Goal: Task Accomplishment & Management: Manage account settings

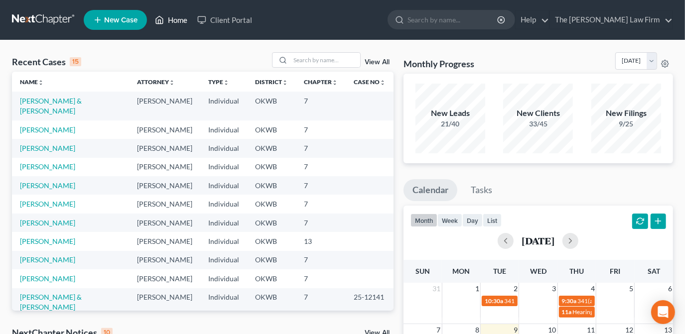
scroll to position [90, 0]
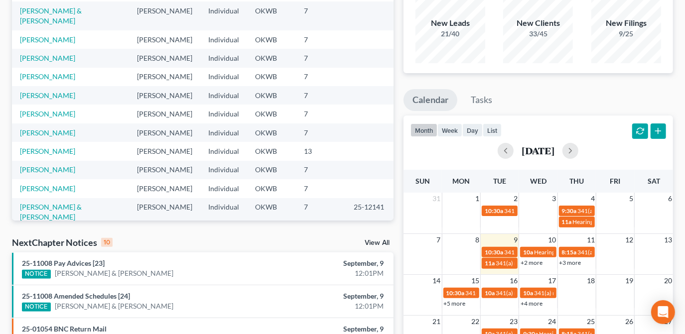
click at [529, 261] on link "+2 more" at bounding box center [532, 262] width 22 height 7
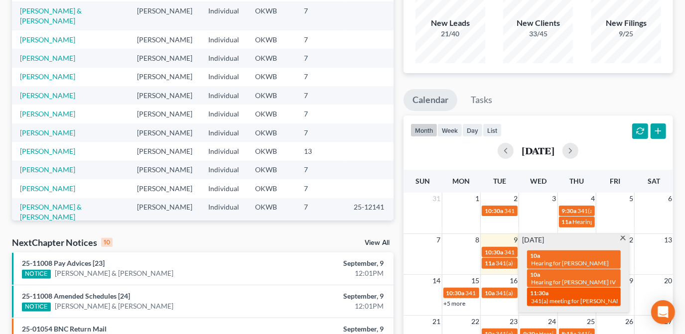
click at [558, 297] on span "341(a) meeting for [PERSON_NAME]" at bounding box center [579, 300] width 96 height 7
select select "Days"
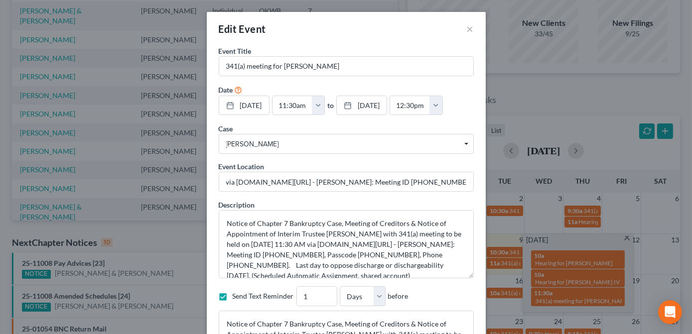
click at [407, 195] on form "Event Title * 341(a) meeting for [PERSON_NAME] Date [DATE] close Date [DATE] Ti…" at bounding box center [346, 197] width 255 height 302
click at [467, 31] on button "×" at bounding box center [470, 29] width 7 height 12
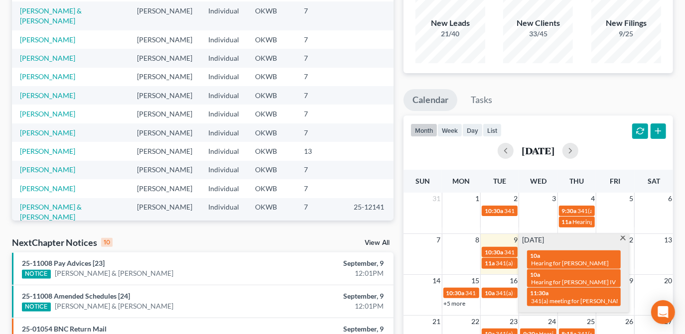
click at [622, 240] on span at bounding box center [622, 239] width 7 height 6
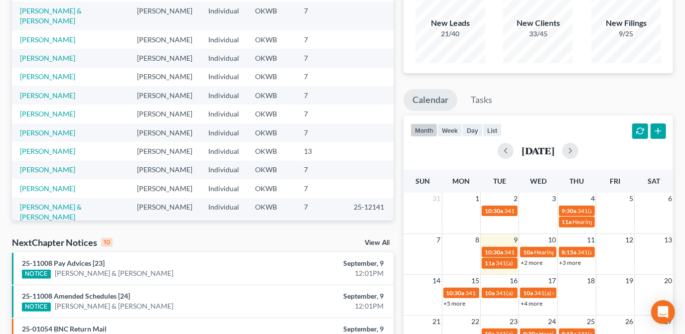
click at [530, 262] on link "+2 more" at bounding box center [532, 262] width 22 height 7
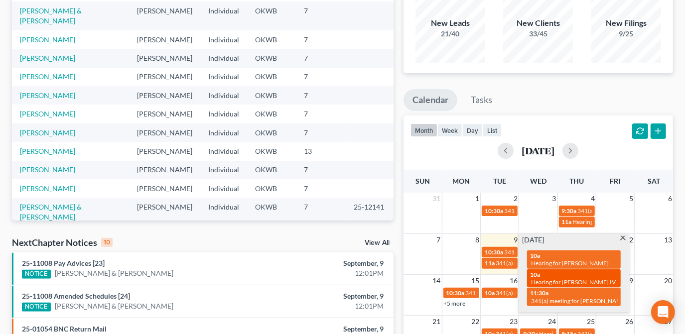
click at [588, 279] on span "Hearing for [PERSON_NAME] IV" at bounding box center [573, 282] width 85 height 7
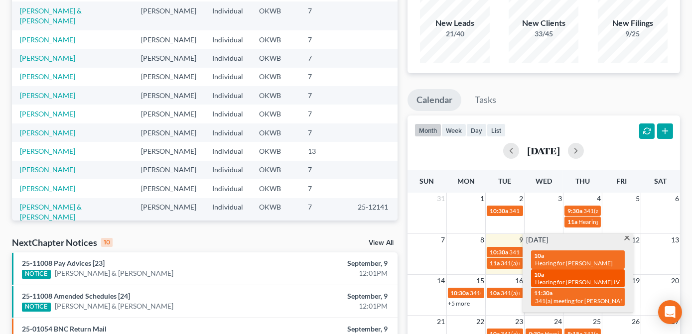
select select "Days"
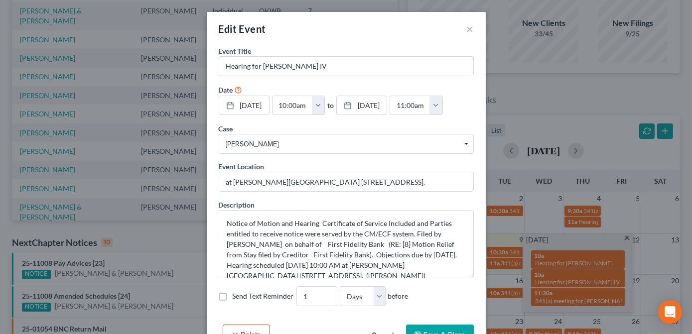
click at [598, 256] on div "Edit Event × Event Title * Hearing for [PERSON_NAME] IV Date [DATE] close Date …" at bounding box center [346, 167] width 692 height 334
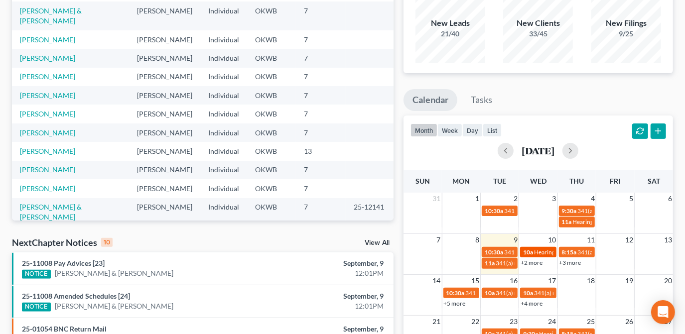
click at [541, 252] on span "Hearing for [PERSON_NAME]" at bounding box center [573, 252] width 78 height 7
select select "Days"
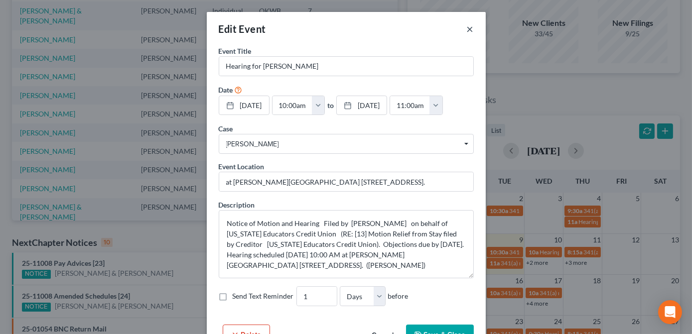
click at [467, 27] on button "×" at bounding box center [470, 29] width 7 height 12
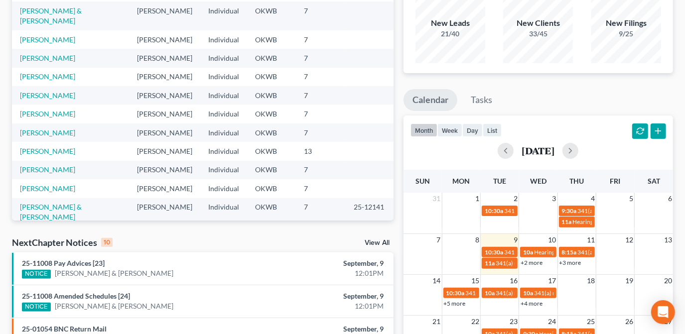
click at [530, 265] on link "+2 more" at bounding box center [532, 262] width 22 height 7
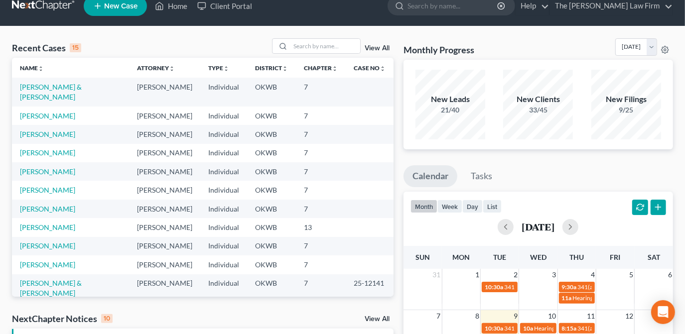
scroll to position [12, 0]
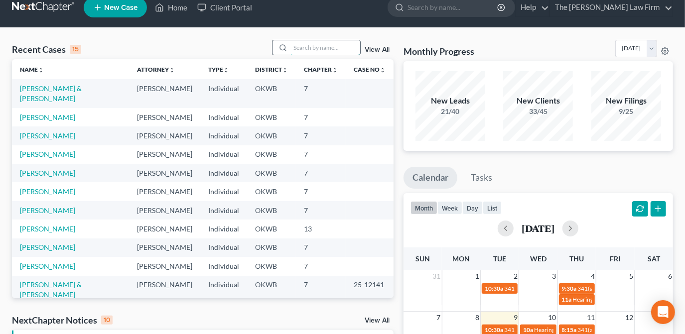
click at [316, 49] on input "search" at bounding box center [325, 47] width 70 height 14
type input "[PERSON_NAME]"
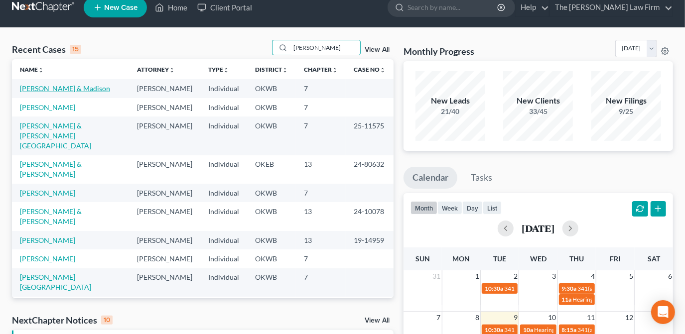
click at [89, 90] on link "[PERSON_NAME] & Madison" at bounding box center [65, 88] width 90 height 8
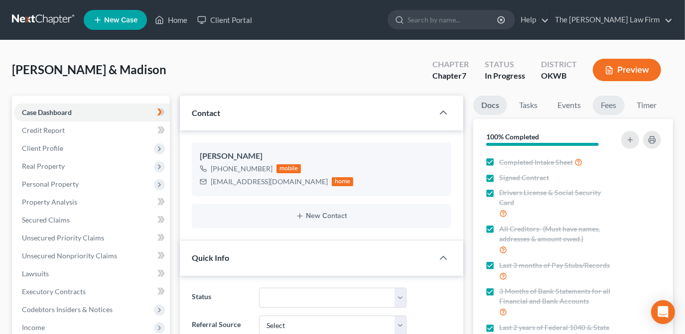
click at [611, 107] on link "Fees" at bounding box center [609, 105] width 32 height 19
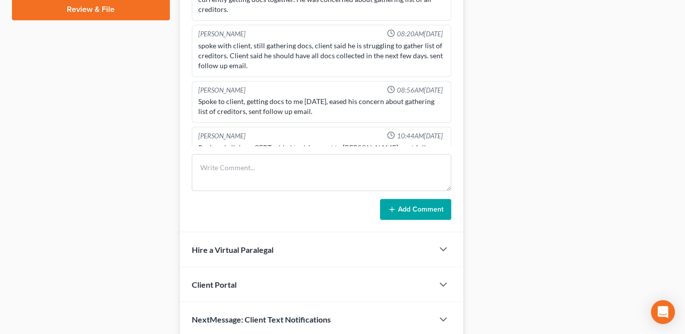
scroll to position [419, 0]
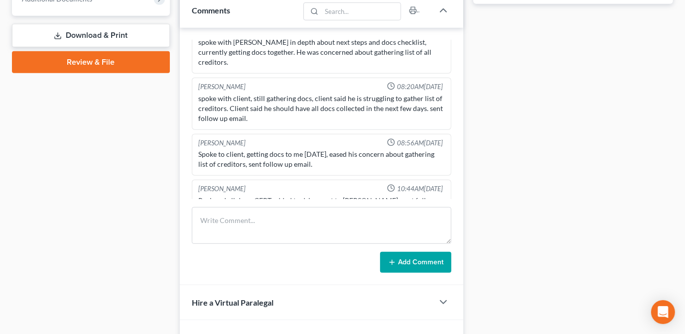
click at [523, 142] on div "Docs Tasks Events Fees Timer 100% Completed Nothing here yet! Completed Intake …" at bounding box center [573, 33] width 210 height 713
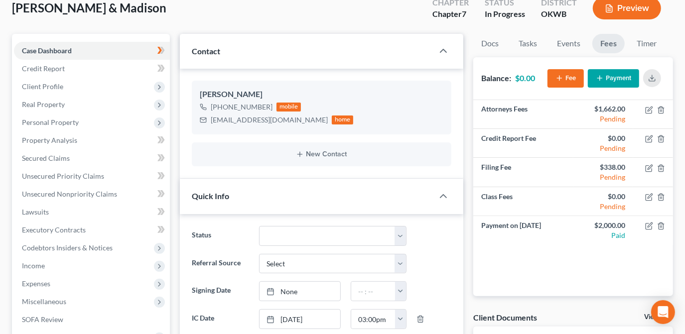
scroll to position [0, 0]
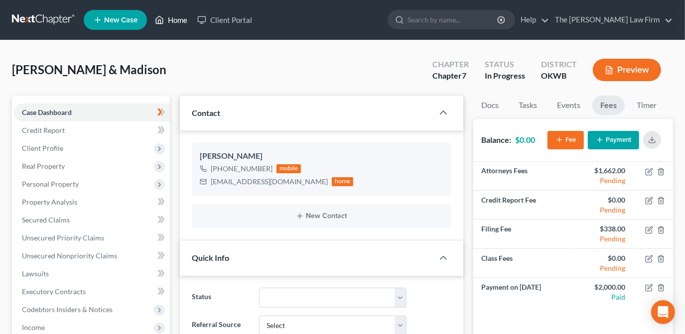
drag, startPoint x: 177, startPoint y: 20, endPoint x: 425, endPoint y: 83, distance: 255.8
click at [177, 20] on link "Home" at bounding box center [171, 20] width 42 height 18
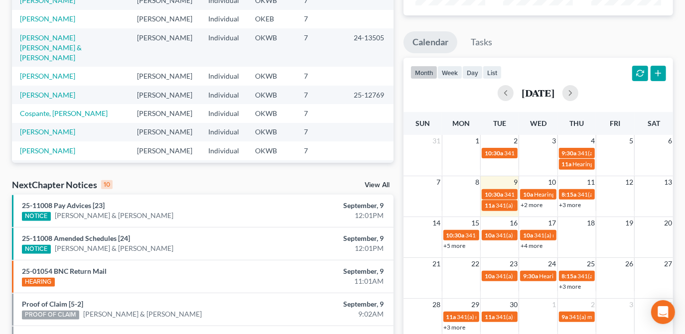
scroll to position [272, 0]
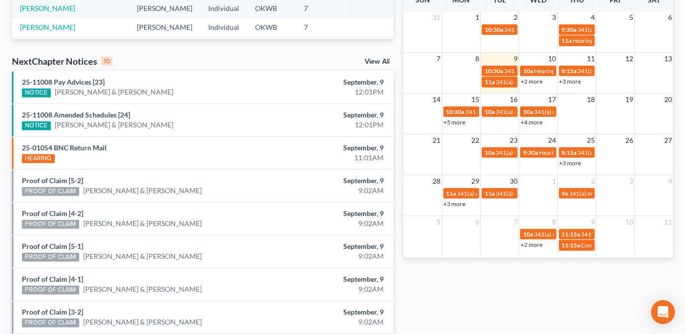
click at [577, 80] on link "+3 more" at bounding box center [571, 81] width 22 height 7
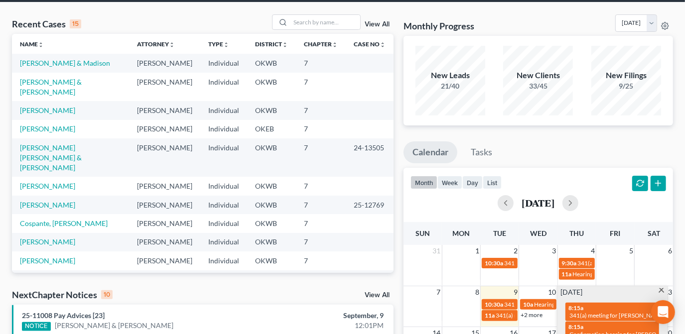
scroll to position [0, 0]
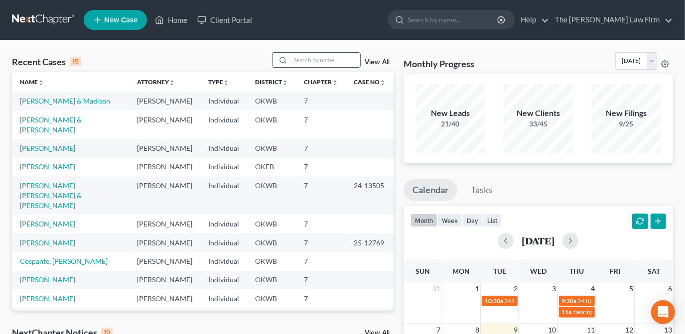
click at [329, 60] on input "search" at bounding box center [325, 60] width 70 height 14
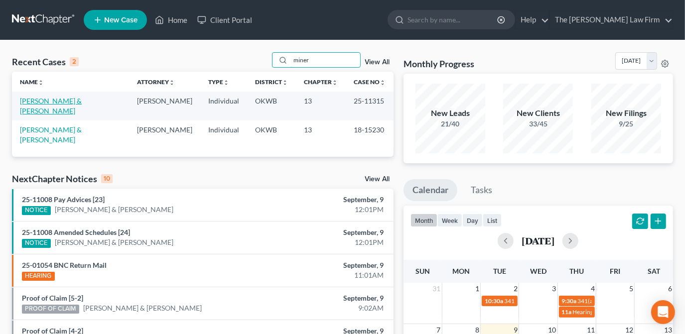
type input "miner"
click at [70, 102] on link "[PERSON_NAME] & [PERSON_NAME]" at bounding box center [51, 106] width 62 height 18
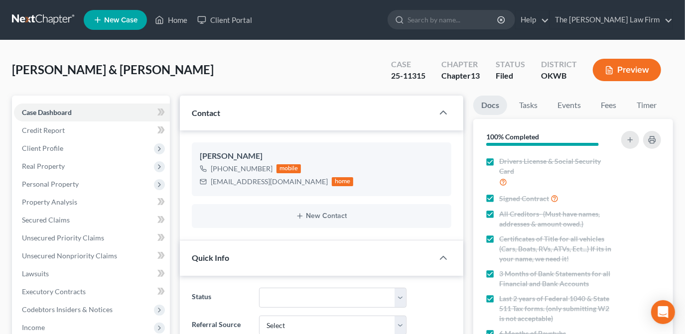
scroll to position [1120, 0]
click at [182, 18] on link "Home" at bounding box center [171, 20] width 42 height 18
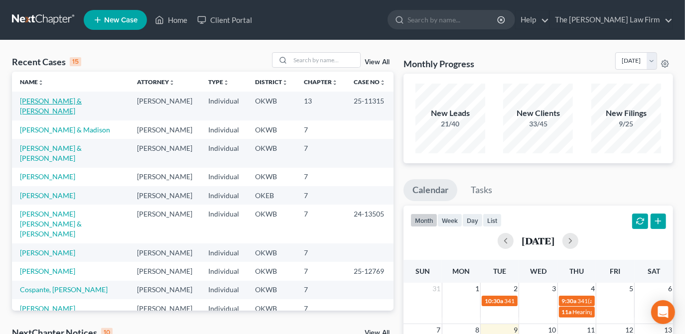
drag, startPoint x: 68, startPoint y: 97, endPoint x: 84, endPoint y: 102, distance: 16.2
click at [68, 97] on link "[PERSON_NAME] & [PERSON_NAME]" at bounding box center [51, 106] width 62 height 18
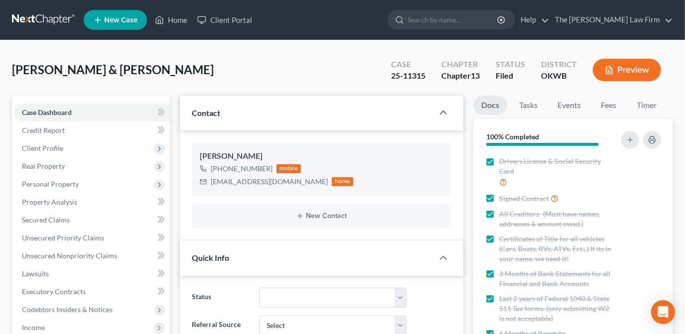
scroll to position [509, 0]
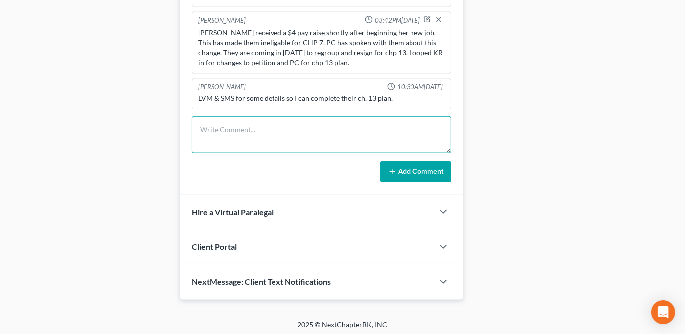
click at [313, 144] on textarea at bounding box center [322, 135] width 260 height 37
click at [237, 131] on textarea at bounding box center [322, 135] width 260 height 37
type textarea "LVM to confirm 341"
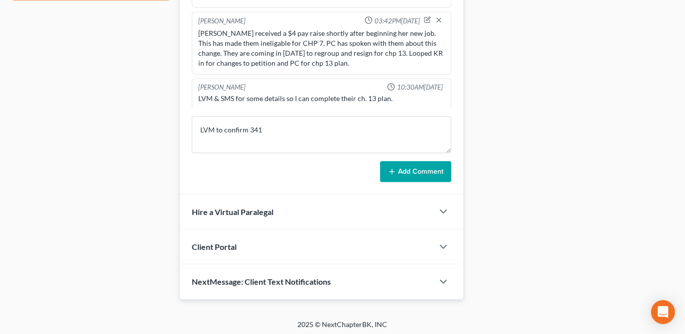
click at [391, 168] on icon at bounding box center [392, 172] width 8 height 8
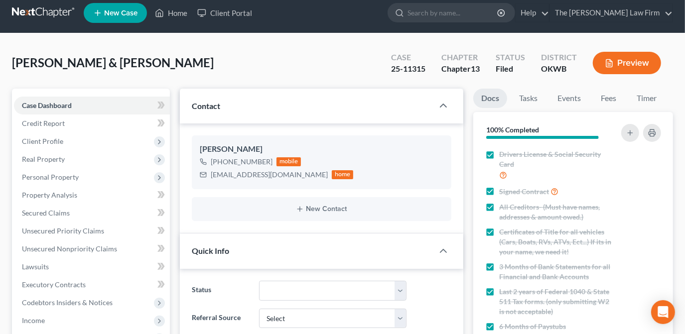
scroll to position [0, 0]
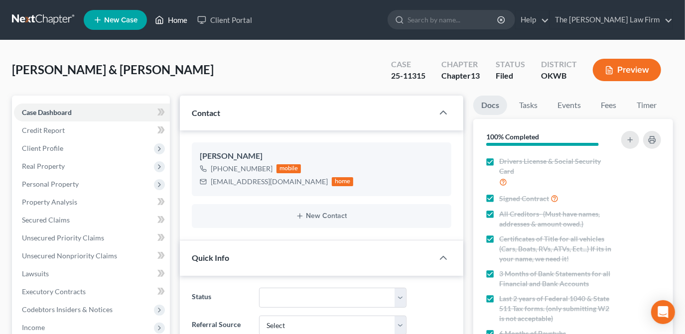
drag, startPoint x: 170, startPoint y: 23, endPoint x: 403, endPoint y: 110, distance: 248.8
click at [170, 23] on link "Home" at bounding box center [171, 20] width 42 height 18
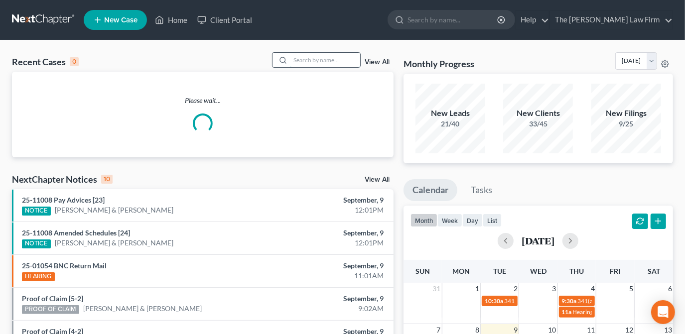
click at [329, 66] on input "search" at bounding box center [325, 60] width 70 height 14
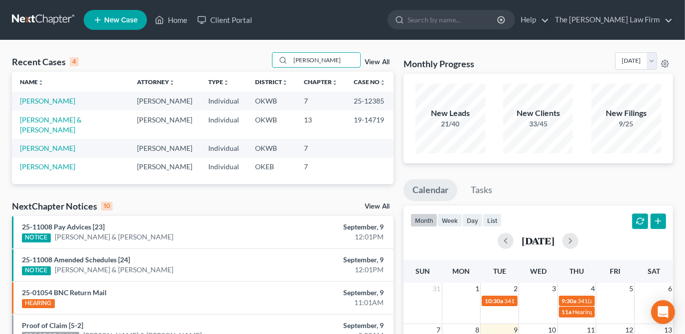
type input "[PERSON_NAME]"
click at [43, 108] on td "[PERSON_NAME]" at bounding box center [70, 101] width 117 height 18
click at [43, 103] on link "[PERSON_NAME]" at bounding box center [47, 101] width 55 height 8
select select "1"
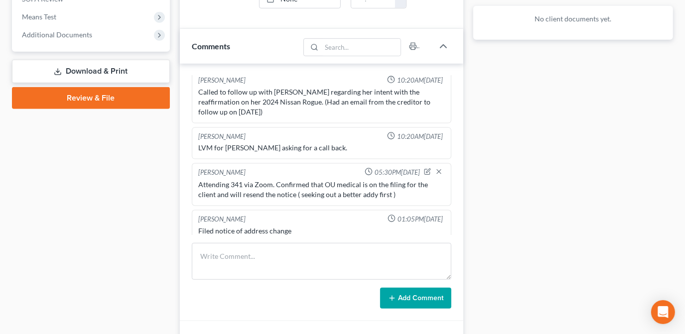
scroll to position [408, 0]
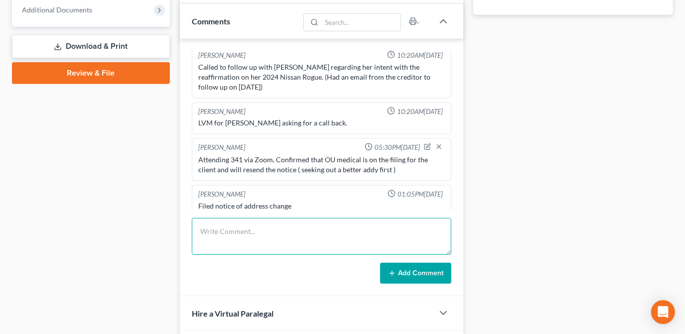
click at [270, 234] on textarea at bounding box center [322, 236] width 260 height 37
type textarea "LVM asking for a call back regarding her intentions with the 327 E 14th property"
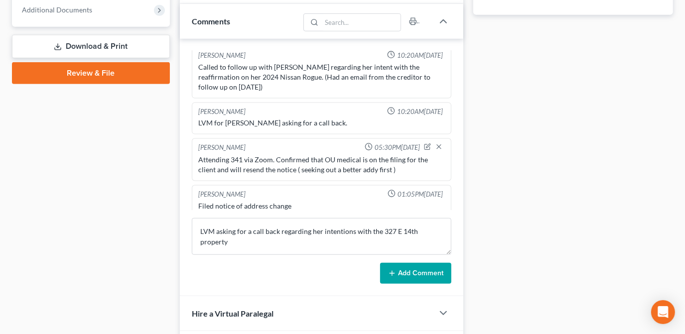
click at [433, 269] on button "Add Comment" at bounding box center [415, 273] width 71 height 21
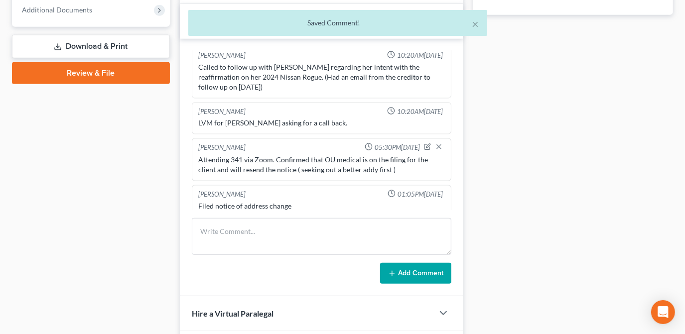
scroll to position [949, 0]
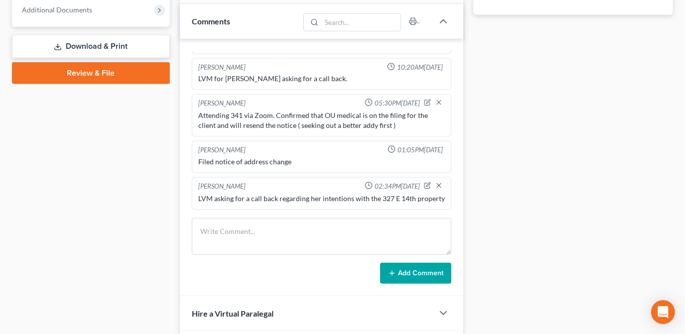
click at [150, 161] on div "Case Dashboard Payments Invoices Payments Payments Credit Report Client Profile" at bounding box center [91, 44] width 168 height 713
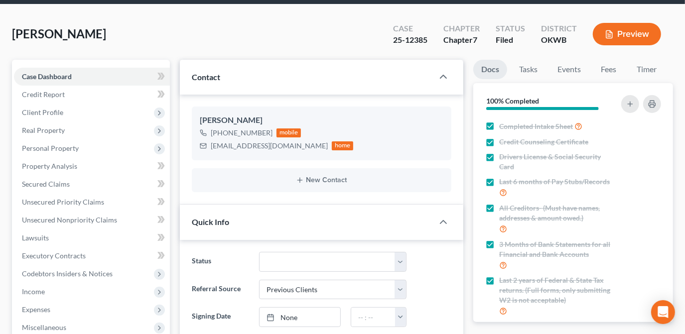
scroll to position [0, 0]
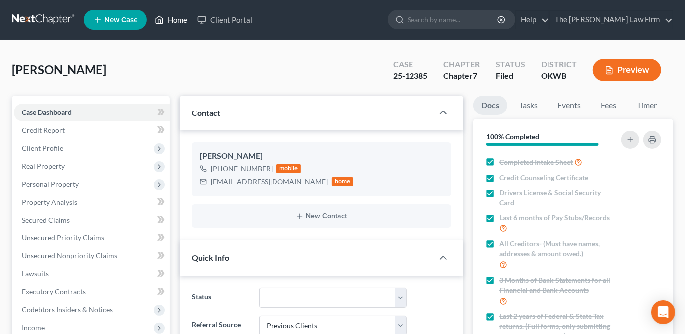
click at [180, 18] on link "Home" at bounding box center [171, 20] width 42 height 18
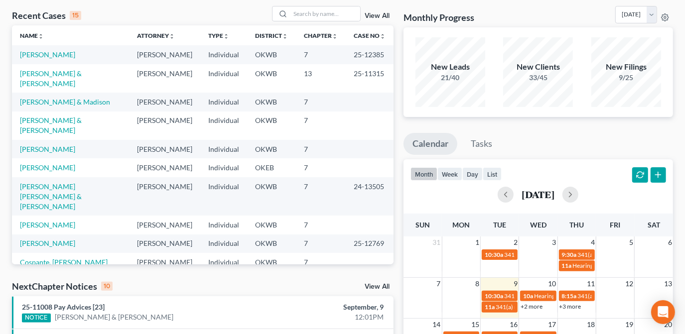
scroll to position [136, 0]
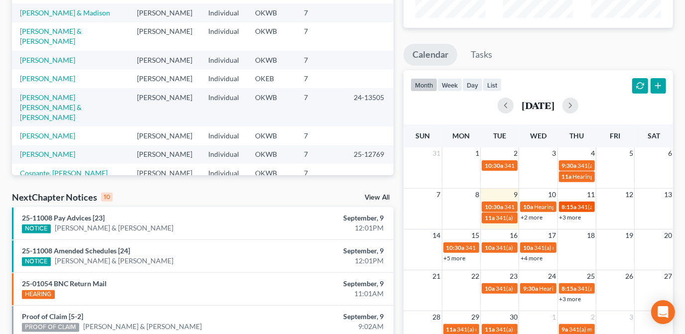
click at [578, 207] on span "341(a) meeting for [PERSON_NAME] & [PERSON_NAME]" at bounding box center [652, 206] width 149 height 7
select select "Days"
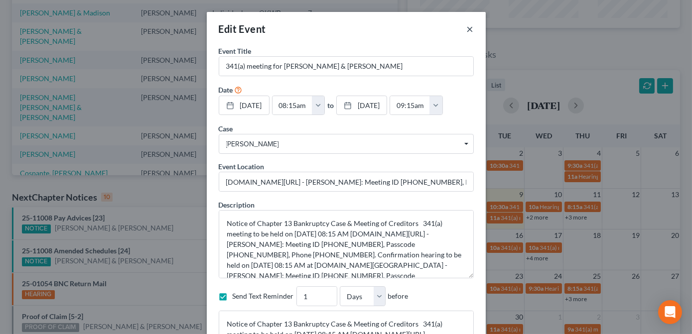
click at [467, 27] on button "×" at bounding box center [470, 29] width 7 height 12
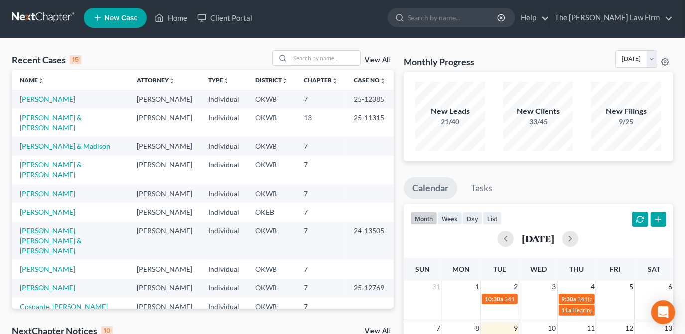
scroll to position [0, 0]
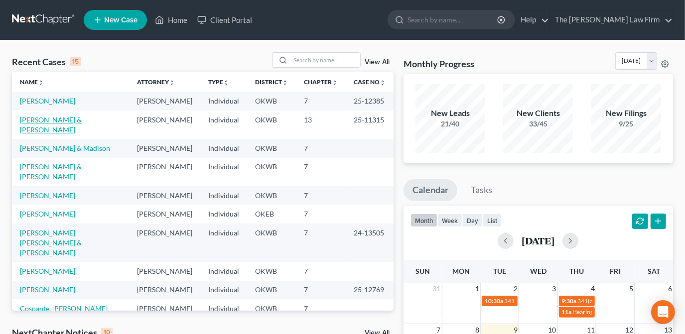
click at [55, 118] on link "[PERSON_NAME] & [PERSON_NAME]" at bounding box center [51, 125] width 62 height 18
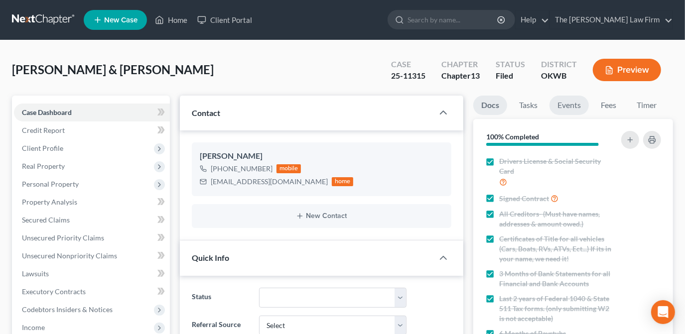
click at [574, 108] on link "Events" at bounding box center [569, 105] width 39 height 19
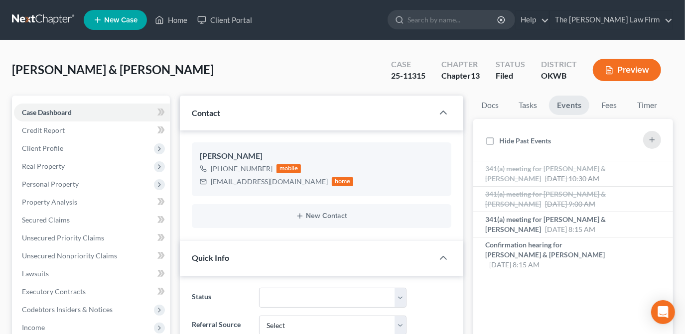
click at [369, 82] on div "[PERSON_NAME] & [PERSON_NAME] Upgraded Case 25-11315 Chapter Chapter 13 Status …" at bounding box center [342, 73] width 661 height 43
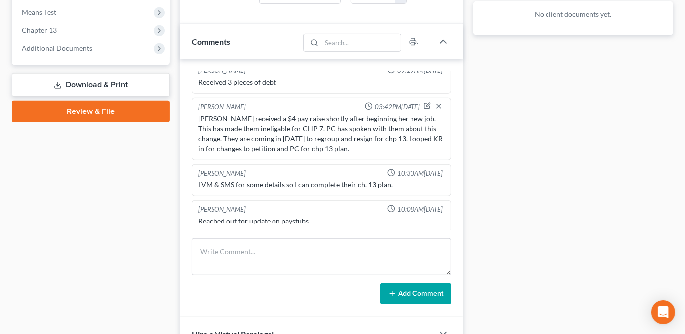
scroll to position [408, 0]
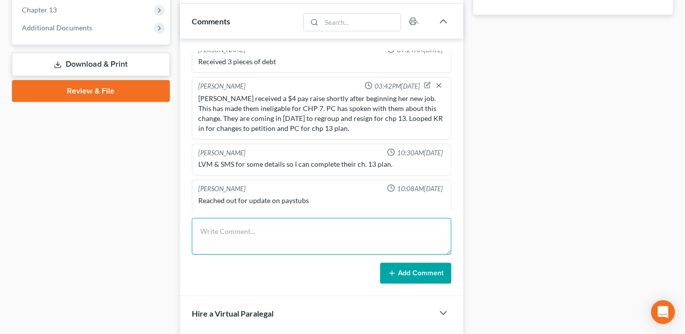
click at [244, 224] on textarea at bounding box center [322, 236] width 260 height 37
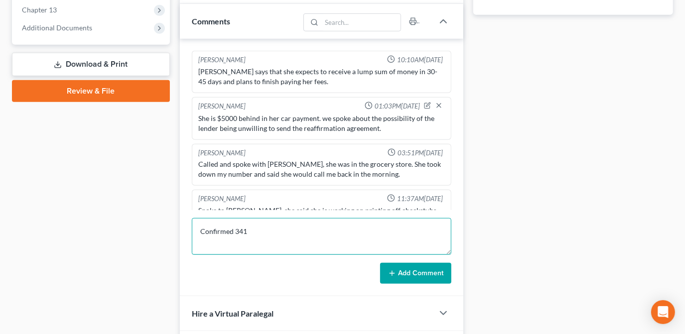
scroll to position [0, 0]
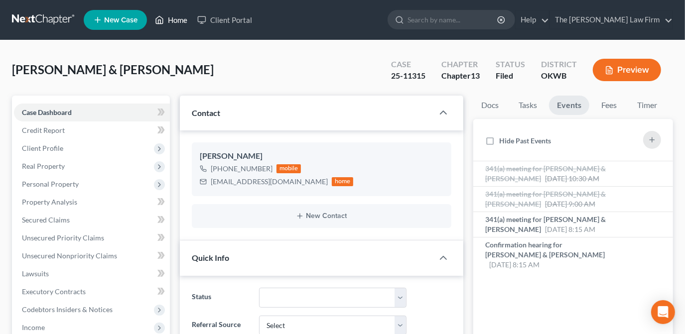
type textarea "Confirmed 341"
click at [174, 21] on link "Home" at bounding box center [171, 20] width 42 height 18
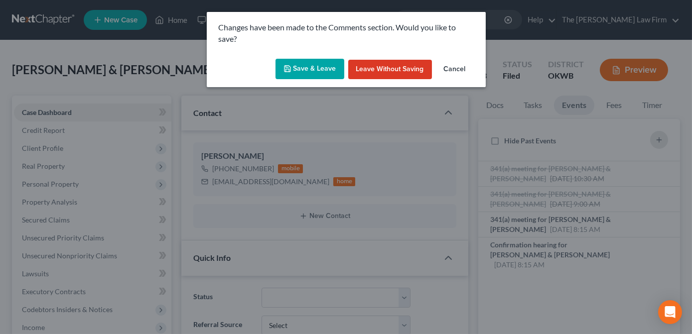
click at [367, 69] on button "Leave without Saving" at bounding box center [390, 70] width 84 height 20
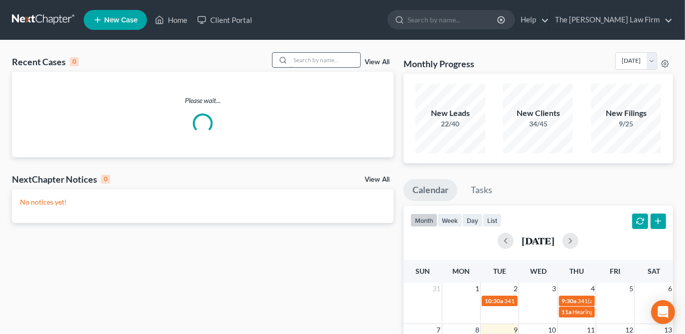
click at [339, 60] on input "search" at bounding box center [325, 60] width 70 height 14
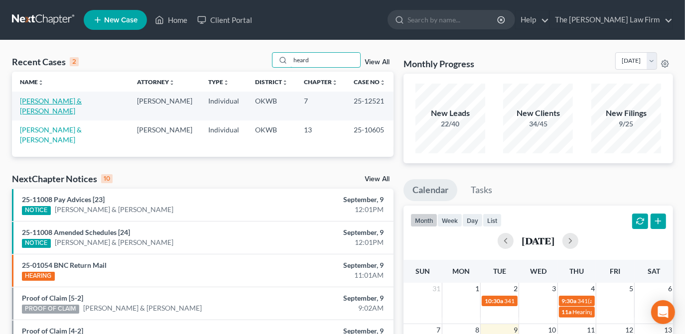
type input "heard"
click at [74, 101] on link "[PERSON_NAME] & [PERSON_NAME]" at bounding box center [51, 106] width 62 height 18
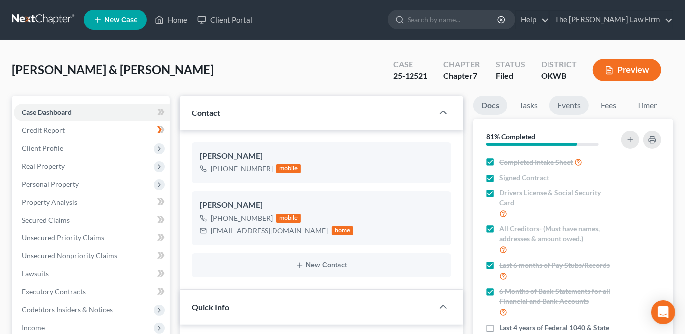
scroll to position [1397, 0]
click at [580, 107] on link "Events" at bounding box center [569, 105] width 39 height 19
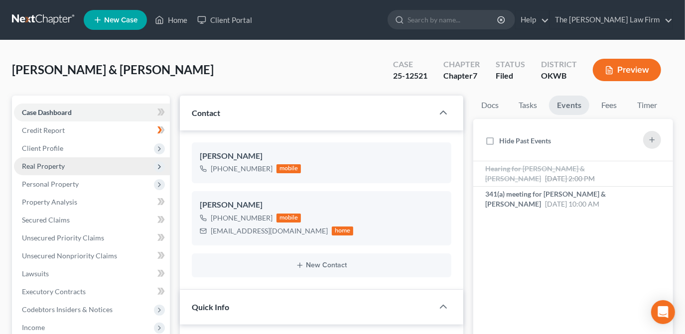
drag, startPoint x: 78, startPoint y: 165, endPoint x: 83, endPoint y: 171, distance: 7.8
click at [78, 165] on span "Real Property" at bounding box center [92, 166] width 156 height 18
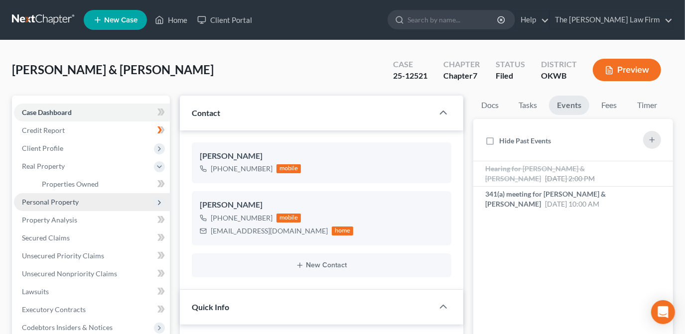
click at [106, 200] on span "Personal Property" at bounding box center [92, 202] width 156 height 18
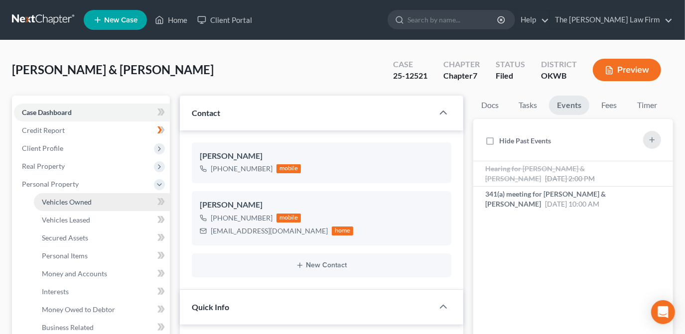
click at [125, 204] on link "Vehicles Owned" at bounding box center [102, 202] width 136 height 18
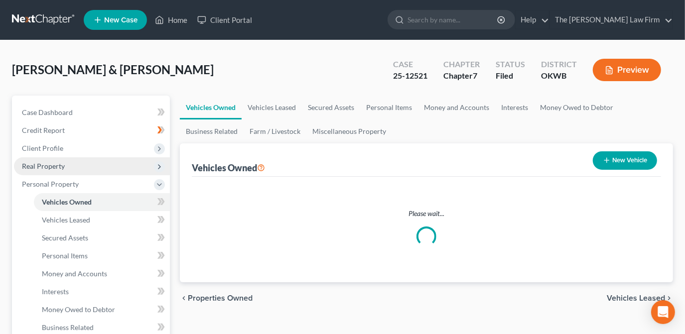
click at [126, 168] on span "Real Property" at bounding box center [92, 166] width 156 height 18
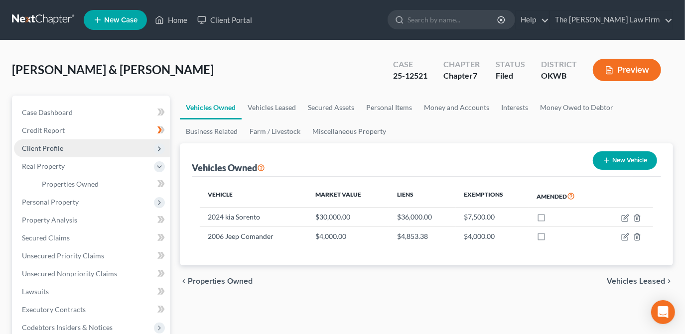
click at [122, 155] on span "Client Profile" at bounding box center [92, 149] width 156 height 18
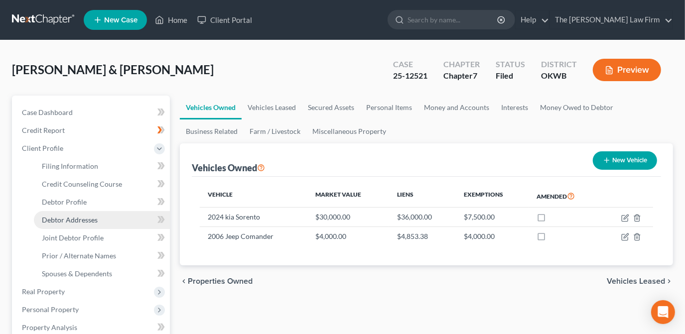
click at [110, 222] on link "Debtor Addresses" at bounding box center [102, 220] width 136 height 18
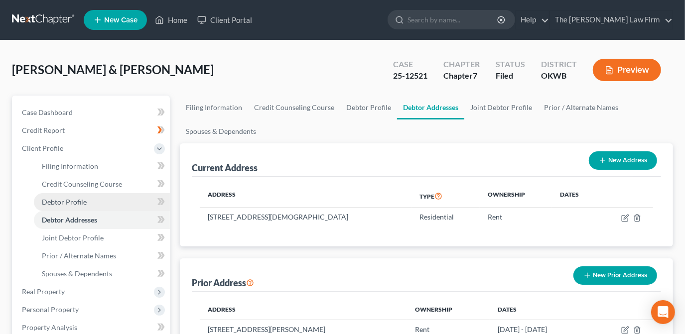
click at [104, 212] on link "Debtor Addresses" at bounding box center [102, 220] width 136 height 18
click at [96, 198] on link "Debtor Profile" at bounding box center [102, 202] width 136 height 18
select select "1"
select select "2"
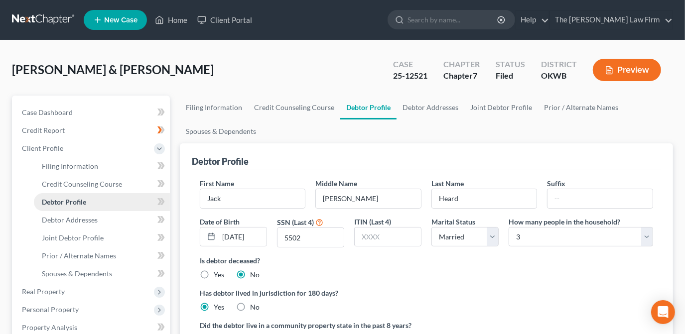
radio input "true"
click at [87, 185] on span "Credit Counseling Course" at bounding box center [82, 184] width 80 height 8
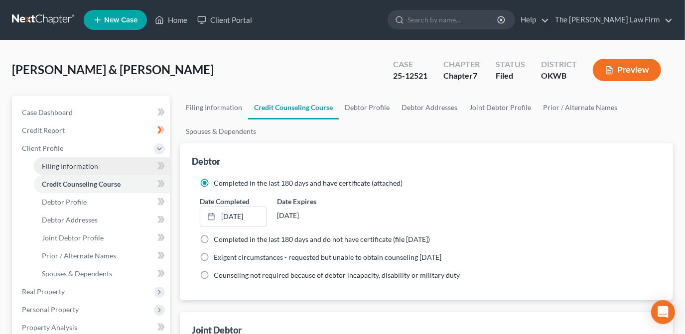
click at [89, 162] on span "Filing Information" at bounding box center [70, 166] width 56 height 8
select select "1"
select select "0"
select select "37"
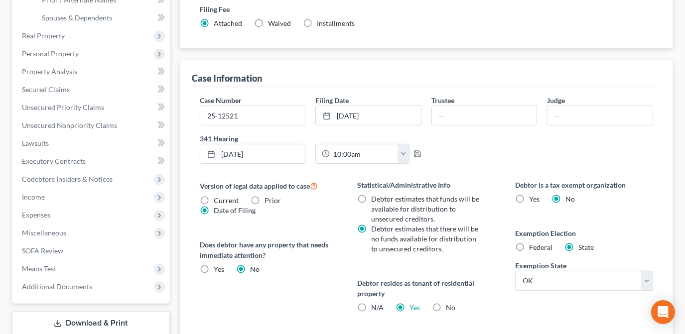
scroll to position [272, 0]
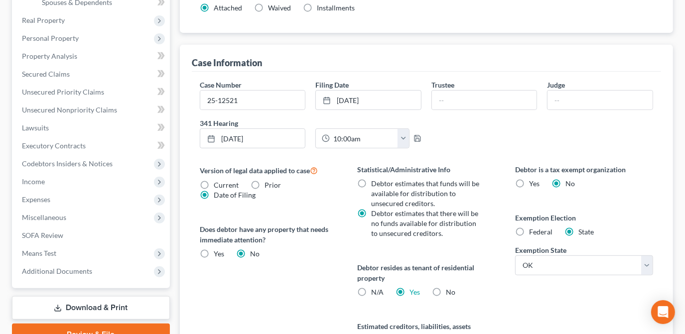
click at [175, 164] on div "Filing Information Credit Counseling Course Debtor Profile Debtor Addresses Joi…" at bounding box center [426, 117] width 503 height 587
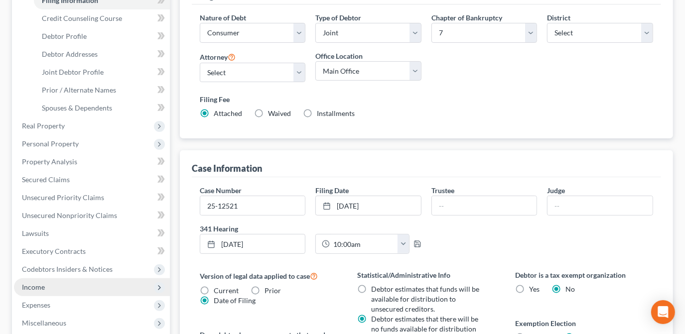
scroll to position [181, 0]
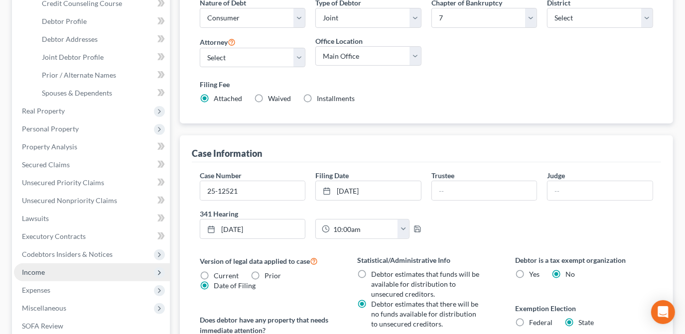
drag, startPoint x: 50, startPoint y: 271, endPoint x: 127, endPoint y: 271, distance: 77.2
click at [50, 271] on span "Income" at bounding box center [92, 273] width 156 height 18
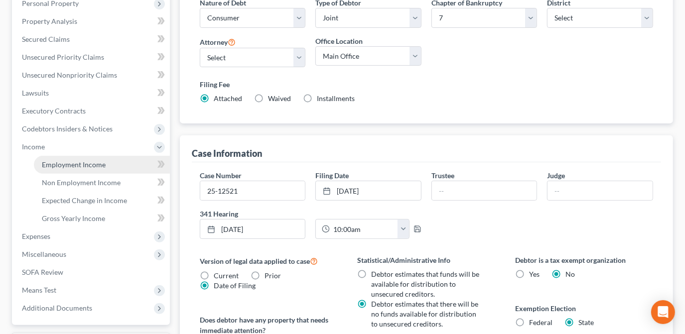
click at [92, 172] on link "Employment Income" at bounding box center [102, 165] width 136 height 18
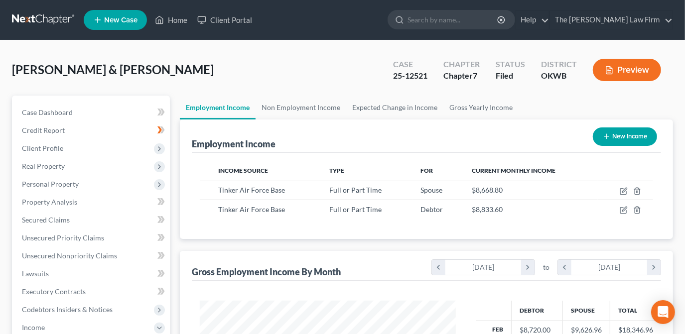
scroll to position [177, 276]
click at [293, 107] on link "Non Employment Income" at bounding box center [301, 108] width 91 height 24
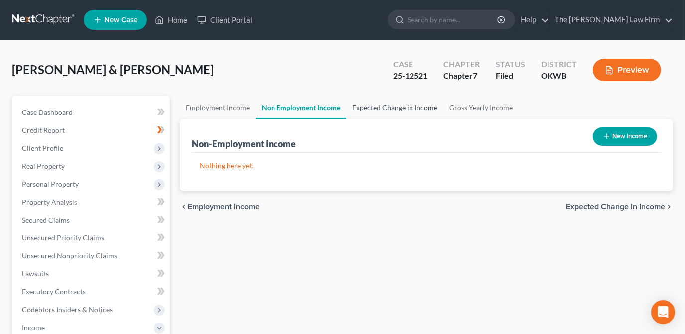
click at [359, 112] on link "Expected Change in Income" at bounding box center [394, 108] width 97 height 24
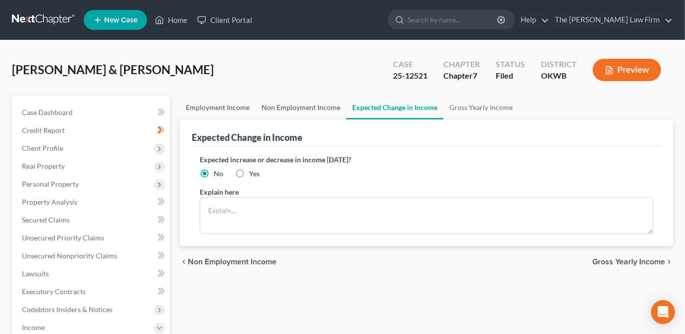
click at [233, 110] on link "Employment Income" at bounding box center [218, 108] width 76 height 24
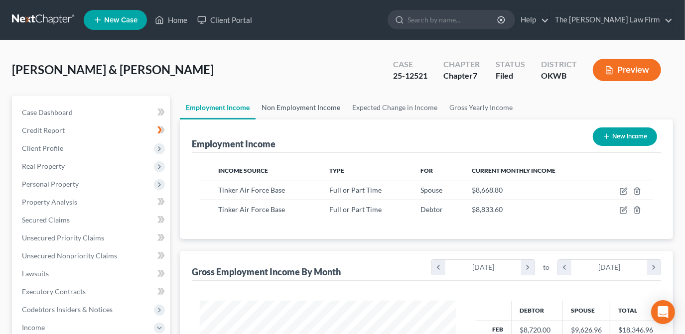
scroll to position [177, 276]
click at [323, 79] on div "[PERSON_NAME] & [PERSON_NAME] Upgraded Case 25-12521 Chapter Chapter 7 Status F…" at bounding box center [342, 73] width 661 height 43
click at [90, 114] on link "Case Dashboard" at bounding box center [92, 113] width 156 height 18
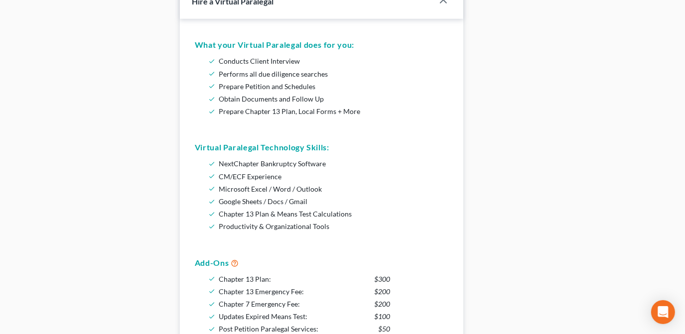
scroll to position [470, 0]
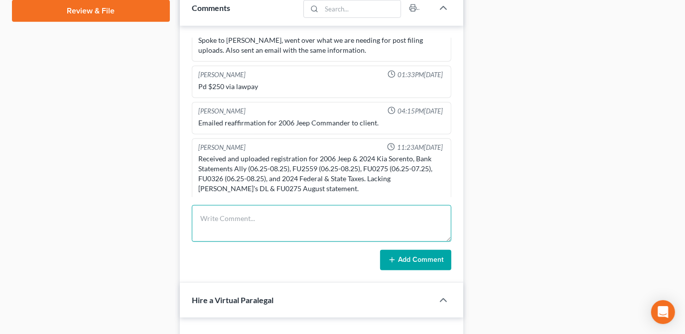
click at [240, 222] on textarea at bounding box center [322, 223] width 260 height 37
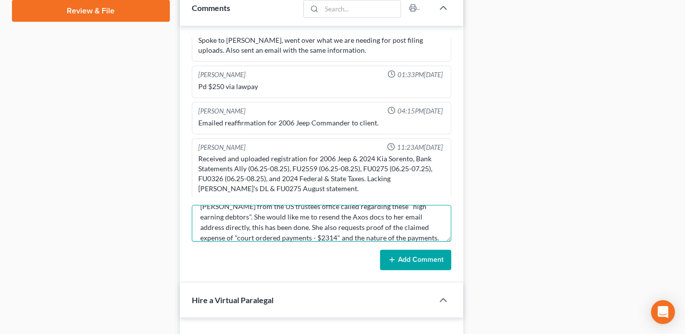
scroll to position [22, 0]
click at [308, 236] on textarea "[PERSON_NAME] from the US trustees office called regarding these "high earning …" at bounding box center [322, 223] width 260 height 37
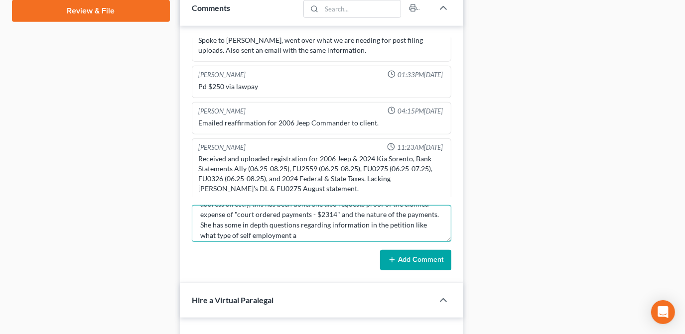
scroll to position [41, 0]
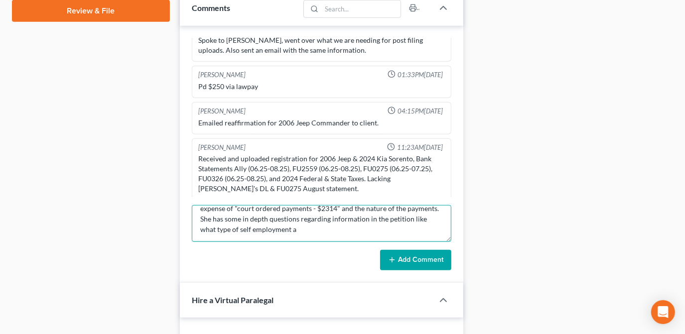
click at [308, 236] on textarea "[PERSON_NAME] from the US trustees office called regarding these "high earning …" at bounding box center [322, 223] width 260 height 37
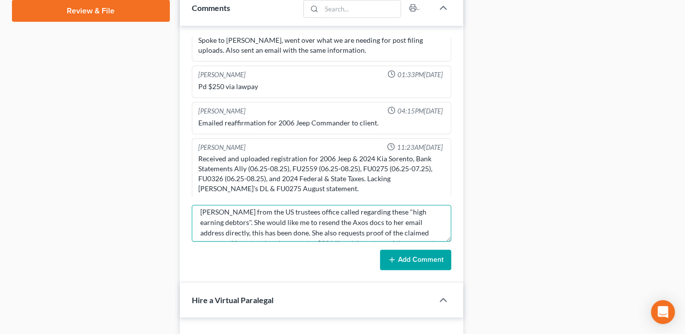
scroll to position [0, 0]
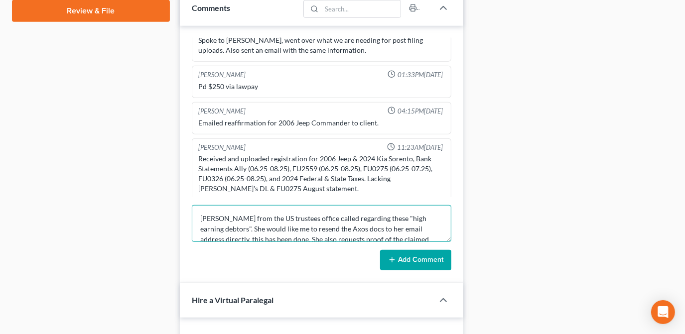
click at [219, 214] on textarea "[PERSON_NAME] from the US trustees office called regarding these "high earning …" at bounding box center [322, 223] width 260 height 37
type textarea "[PERSON_NAME] [PHONE_NUMBER] from the US trustees office called regarding these…"
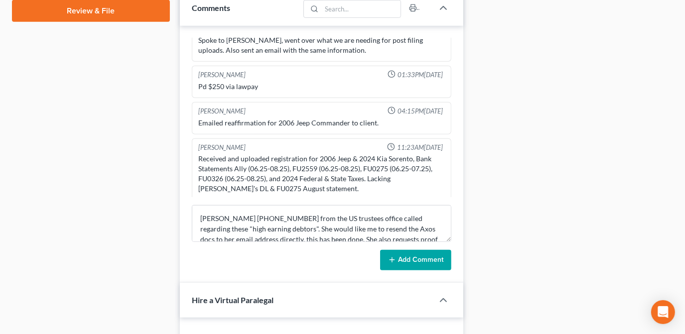
click at [414, 253] on button "Add Comment" at bounding box center [415, 260] width 71 height 21
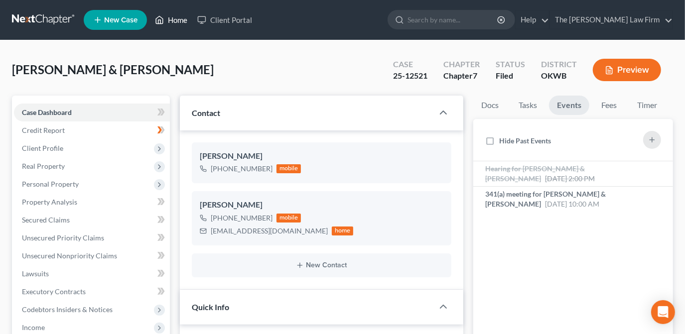
drag, startPoint x: 177, startPoint y: 17, endPoint x: 241, endPoint y: 34, distance: 66.5
click at [177, 17] on link "Home" at bounding box center [171, 20] width 42 height 18
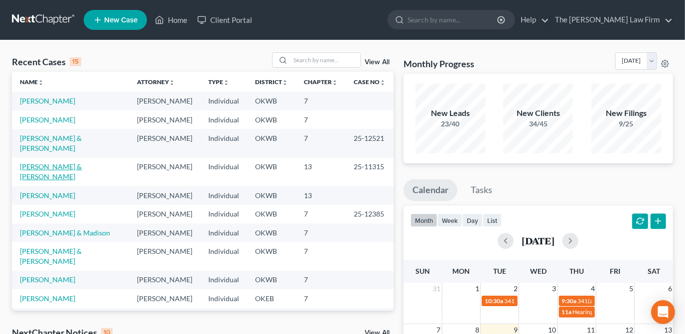
click at [69, 162] on link "[PERSON_NAME] & [PERSON_NAME]" at bounding box center [51, 171] width 62 height 18
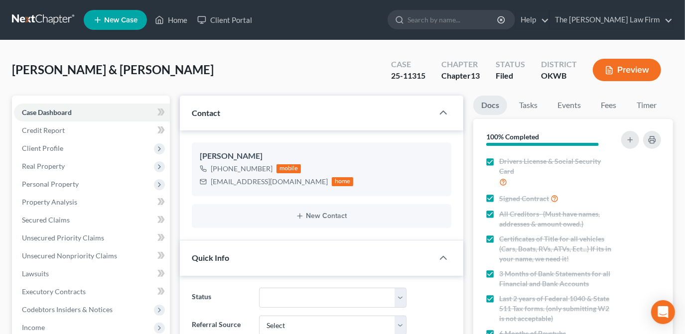
scroll to position [1156, 0]
drag, startPoint x: 179, startPoint y: 22, endPoint x: 362, endPoint y: 51, distance: 185.0
click at [179, 22] on link "Home" at bounding box center [171, 20] width 42 height 18
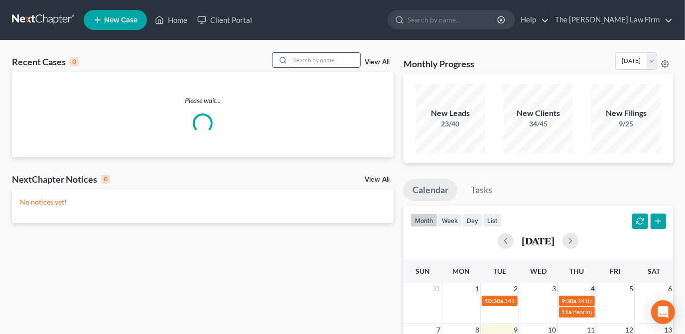
click at [331, 59] on input "search" at bounding box center [325, 60] width 70 height 14
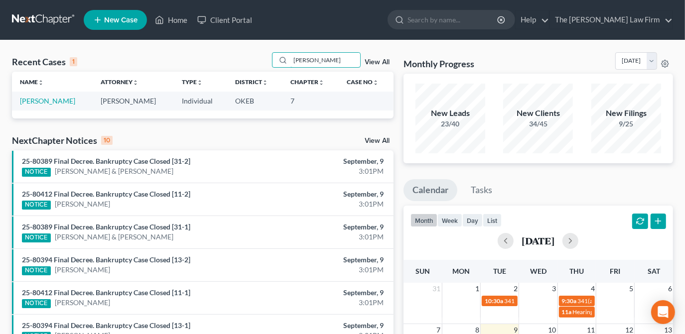
type input "[PERSON_NAME]"
click at [47, 106] on td "[PERSON_NAME]" at bounding box center [52, 101] width 81 height 18
click at [49, 100] on link "[PERSON_NAME]" at bounding box center [47, 101] width 55 height 8
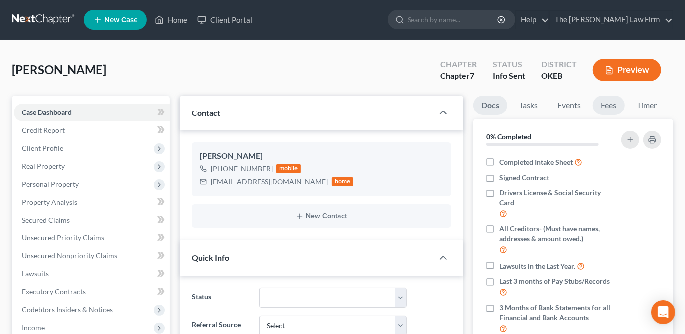
drag, startPoint x: 610, startPoint y: 106, endPoint x: 555, endPoint y: 118, distance: 56.6
click at [610, 106] on link "Fees" at bounding box center [609, 105] width 32 height 19
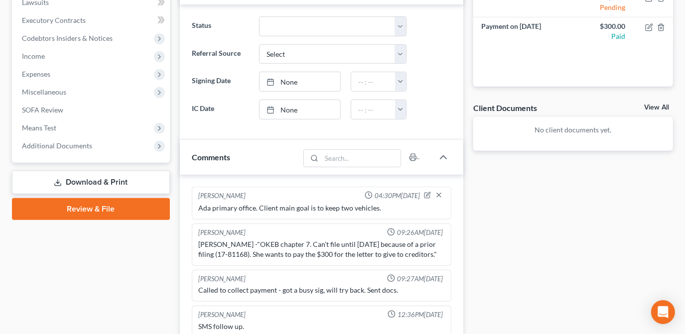
scroll to position [317, 0]
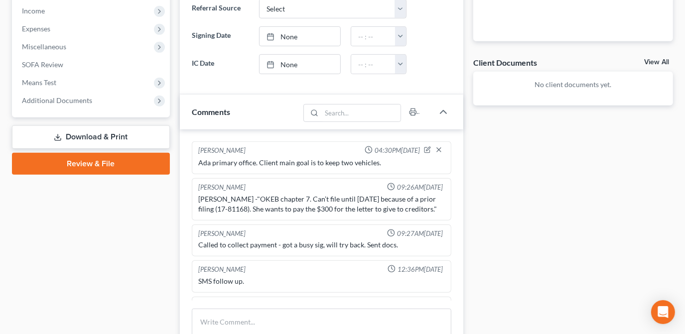
click at [522, 226] on div "Docs Tasks Events Fees Timer 0% Completed Nothing here yet! Completed Intake Sh…" at bounding box center [573, 135] width 210 height 713
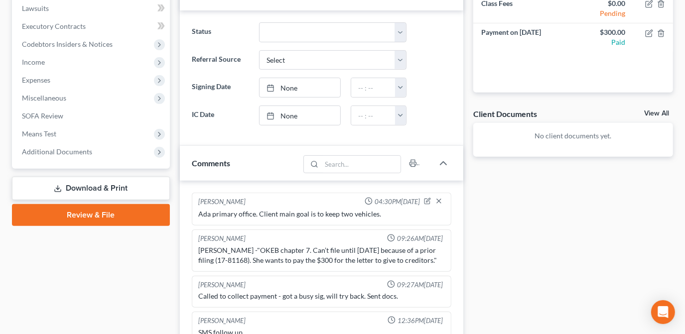
scroll to position [90, 0]
